Goal: Task Accomplishment & Management: Manage account settings

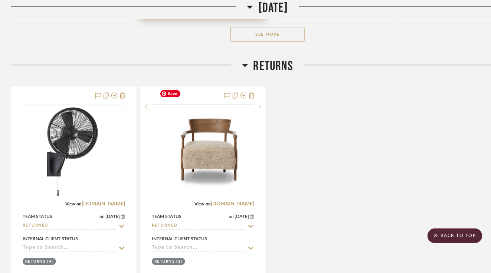
scroll to position [396, 0]
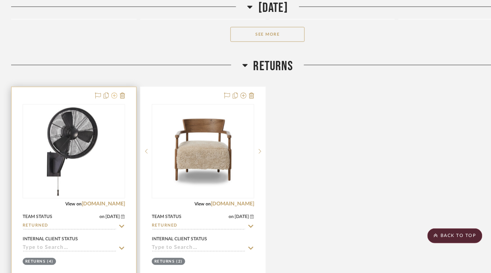
click at [113, 92] on icon at bounding box center [114, 95] width 6 height 6
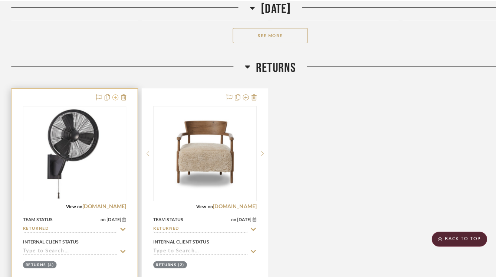
scroll to position [0, 0]
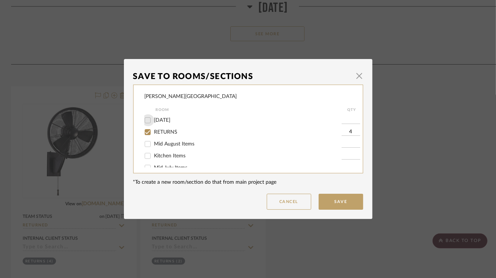
click at [147, 119] on input "[DATE]" at bounding box center [148, 120] width 12 height 12
checkbox input "true"
type input "1"
click at [352, 202] on button "Save" at bounding box center [341, 202] width 45 height 16
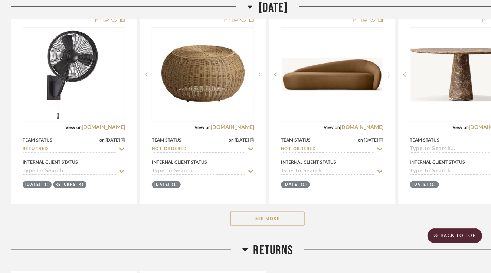
scroll to position [204, 0]
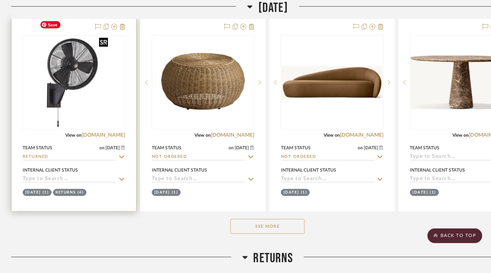
click at [100, 92] on div at bounding box center [74, 82] width 102 height 94
click at [65, 89] on img "0" at bounding box center [74, 82] width 74 height 93
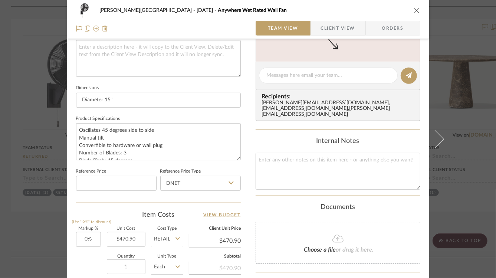
scroll to position [353, 0]
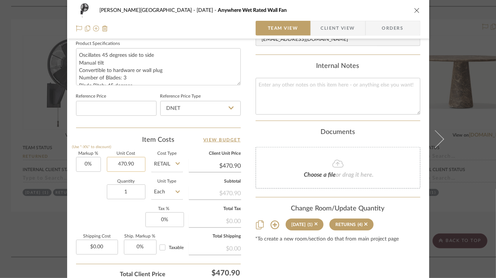
click at [121, 165] on input "470.90" at bounding box center [126, 164] width 39 height 15
click at [129, 163] on input "470.90" at bounding box center [126, 164] width 39 height 15
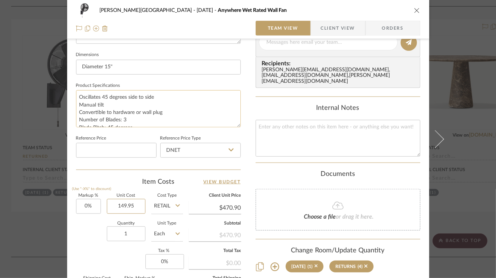
scroll to position [310, 0]
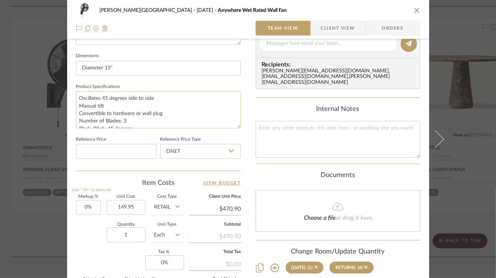
type input "$149.95"
drag, startPoint x: 78, startPoint y: 97, endPoint x: 147, endPoint y: 131, distance: 77.2
click at [147, 131] on sr-form-field "Product Specifications Oscillates 45 degrees side to side Manual tilt Convertib…" at bounding box center [158, 108] width 165 height 53
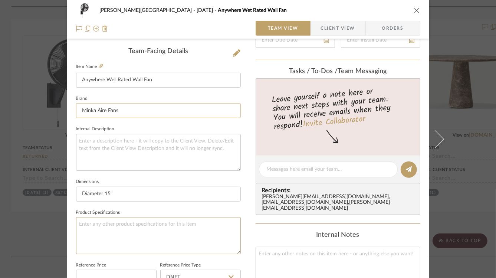
scroll to position [169, 0]
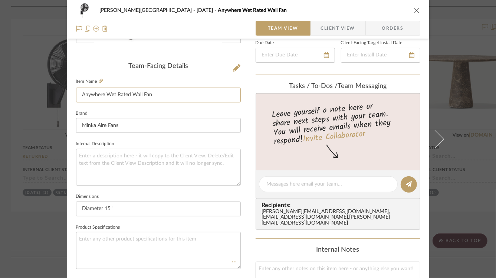
drag, startPoint x: 174, startPoint y: 96, endPoint x: 69, endPoint y: 91, distance: 106.0
click at [69, 91] on div "[PERSON_NAME] - [GEOGRAPHIC_DATA] [DATE] Anywhere Wet Rated Wall Fan Team View …" at bounding box center [248, 179] width 362 height 686
type input "FAN RETRUN SHIPPING FEE"
click at [91, 59] on div "Team-Facing Details Item Name FAN RETRUN SHIPPING FEE Brand Minka Aire Fans Int…" at bounding box center [158, 186] width 165 height 611
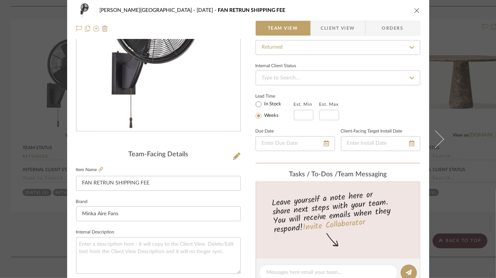
scroll to position [0, 0]
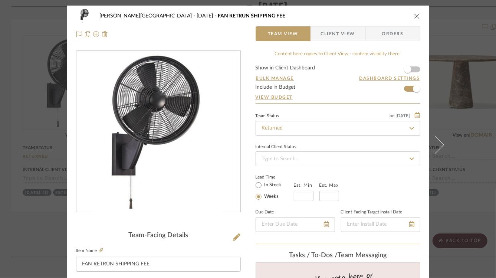
click at [416, 13] on icon "close" at bounding box center [417, 16] width 6 height 6
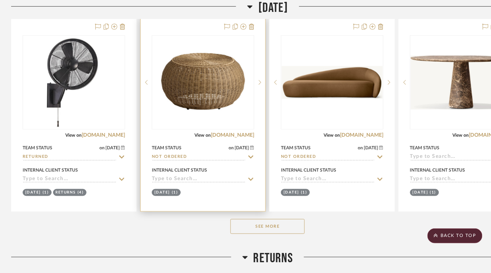
scroll to position [62, 0]
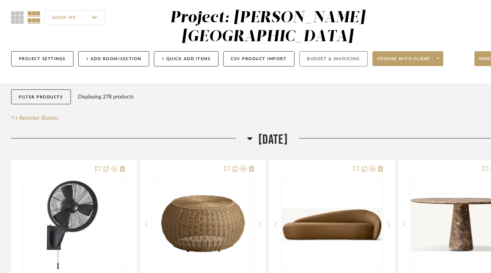
click at [349, 51] on button "Budget & Invoicing" at bounding box center [334, 58] width 68 height 15
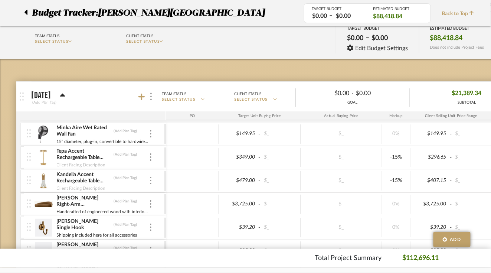
scroll to position [47, 0]
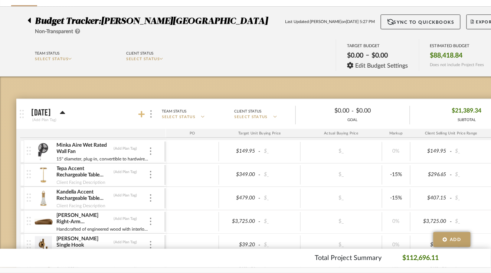
click at [141, 113] on icon at bounding box center [141, 114] width 7 height 7
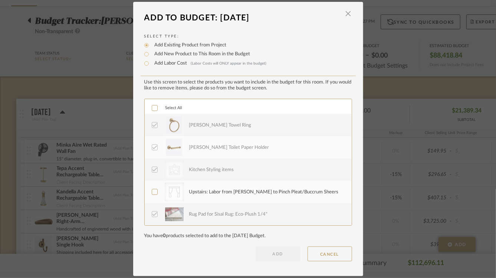
scroll to position [0, 0]
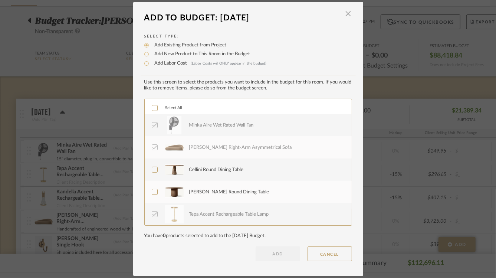
click at [154, 127] on icon at bounding box center [154, 125] width 5 height 5
click at [324, 255] on button "CANCEL" at bounding box center [330, 254] width 45 height 15
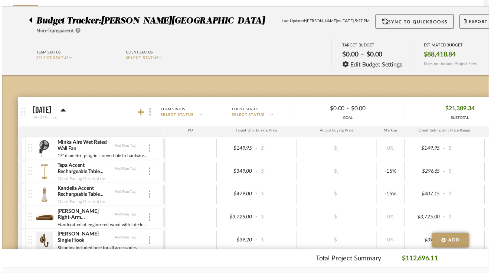
scroll to position [47, 0]
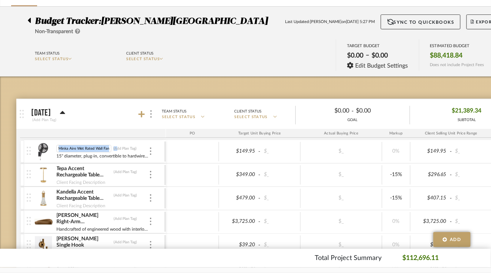
click at [71, 143] on div "Minka Aire Wet Rated Wall Fan Minka Aire Wet Rated Wall Fan (Add Plan Tag) 15" …" at bounding box center [102, 151] width 92 height 23
click at [74, 148] on input "Minka Aire Wet Rated Wall Fan" at bounding box center [83, 148] width 55 height 7
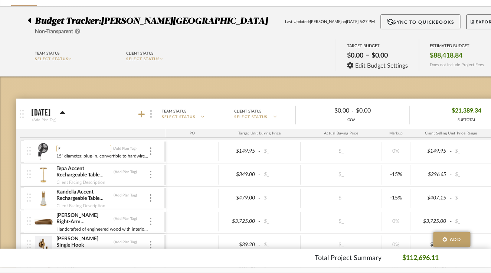
scroll to position [0, 0]
type input "Fan Return Shipping Fee"
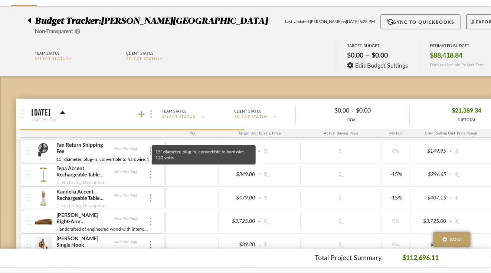
click at [88, 157] on input "15" diameter, plug-in, convertible to hardwire. 120 volts." at bounding box center [102, 159] width 92 height 7
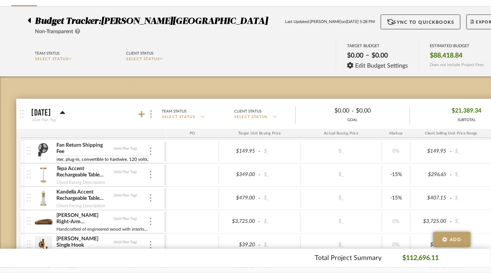
click at [88, 157] on input "15" diameter, plug-in, convertible to hardwire. 120 volts." at bounding box center [102, 159] width 92 height 7
click at [72, 159] on input "(4 fans -never billed)" at bounding box center [85, 159] width 58 height 7
click at [70, 159] on input "(4 fans - had not yet been billed)" at bounding box center [89, 159] width 66 height 7
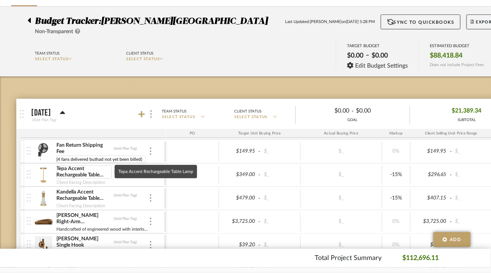
type input "(4 fans delivered but had not yet been billed)"
click at [111, 141] on div "Fan Return Shipping Fee (Add Plan Tag) (4 fans delivered but had not yet been b…" at bounding box center [102, 151] width 92 height 23
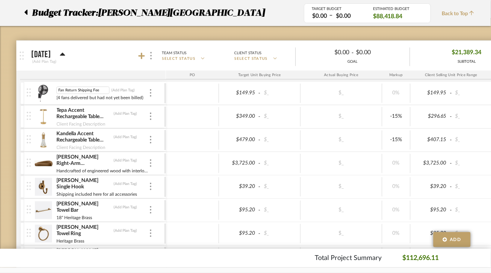
scroll to position [0, 0]
click at [63, 89] on input "Fan Return Shipping Fee" at bounding box center [82, 90] width 53 height 7
click at [106, 75] on div at bounding box center [93, 75] width 146 height 9
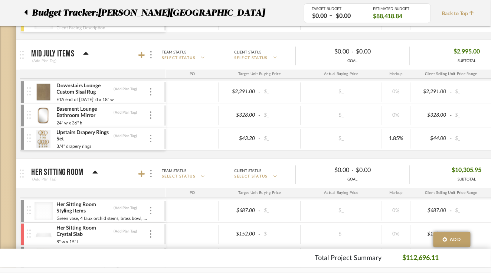
scroll to position [1095, 0]
click at [26, 9] on icon at bounding box center [25, 12] width 3 height 9
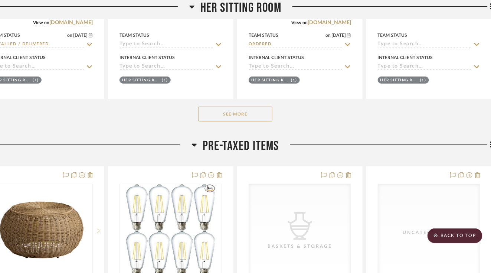
scroll to position [1533, 43]
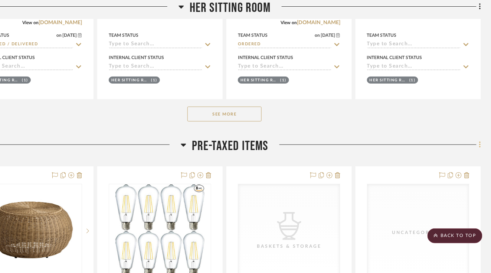
click at [479, 141] on icon at bounding box center [480, 145] width 2 height 8
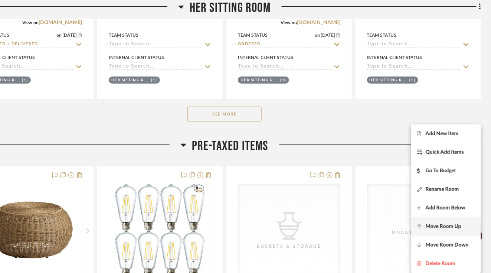
click at [461, 221] on button "Move Room Up" at bounding box center [446, 226] width 70 height 19
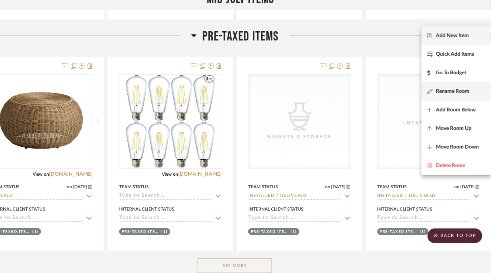
scroll to position [1377, 33]
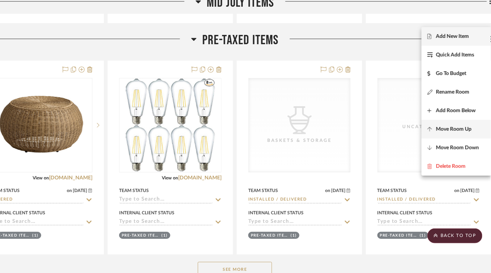
click at [468, 127] on span "Move Room Up" at bounding box center [454, 129] width 36 height 6
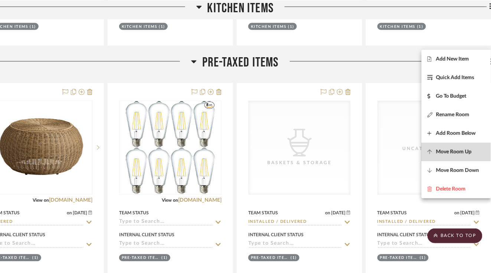
click at [464, 150] on span "Move Room Up" at bounding box center [454, 152] width 36 height 6
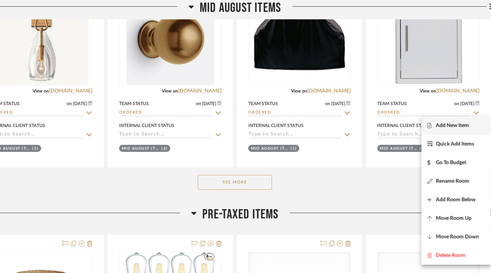
scroll to position [826, 33]
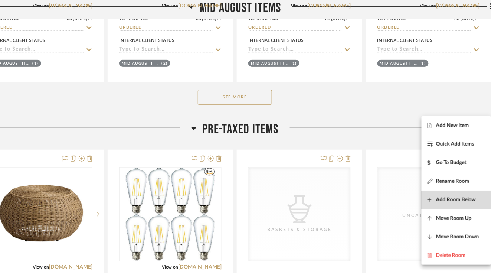
click at [460, 198] on span "Add Room Below" at bounding box center [456, 199] width 40 height 6
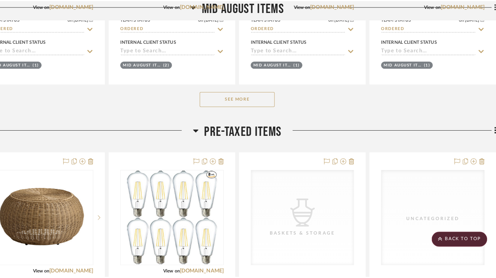
scroll to position [0, 0]
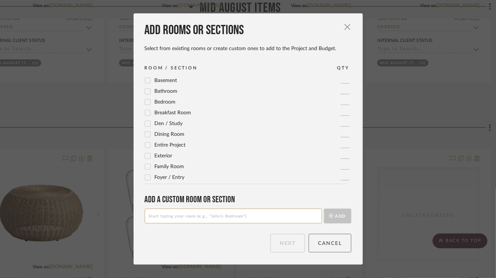
click at [338, 244] on button "Cancel" at bounding box center [330, 243] width 43 height 19
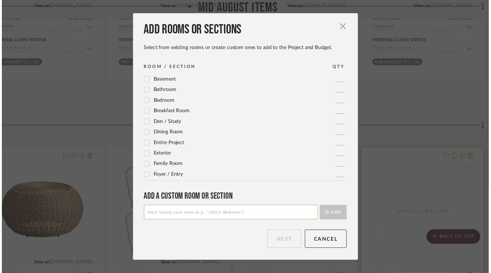
scroll to position [826, 33]
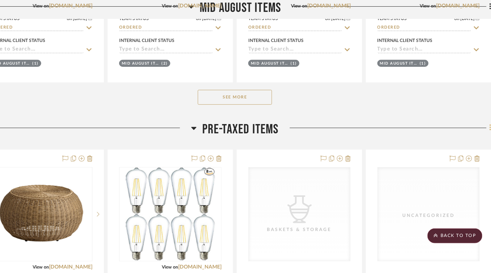
click at [489, 123] on fa-icon at bounding box center [489, 129] width 5 height 12
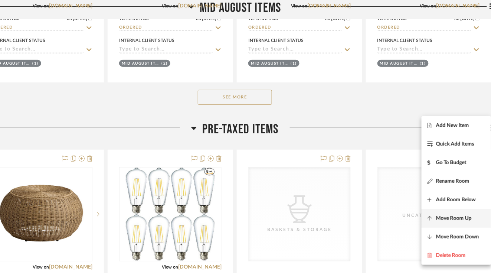
click at [470, 216] on span "Move Room Up" at bounding box center [454, 218] width 36 height 6
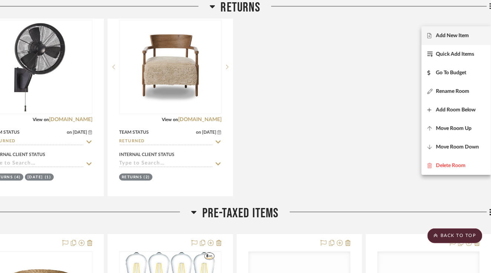
scroll to position [493, 33]
